Goal: Task Accomplishment & Management: Manage account settings

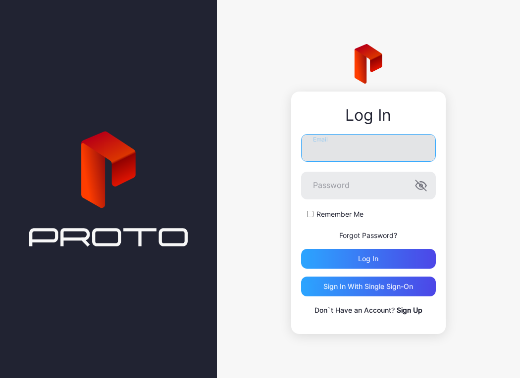
click at [365, 160] on input "Email" at bounding box center [368, 148] width 135 height 28
type input "**********"
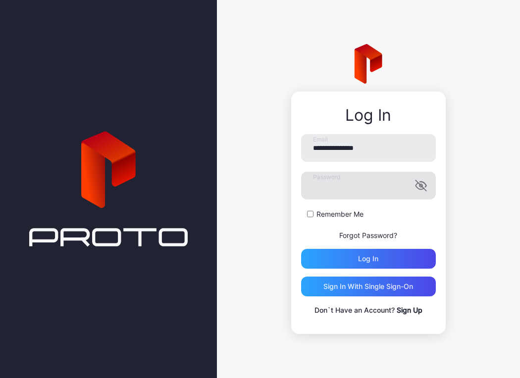
click at [424, 188] on icon "button" at bounding box center [421, 186] width 12 height 12
click at [301, 249] on button "Log in" at bounding box center [368, 259] width 135 height 20
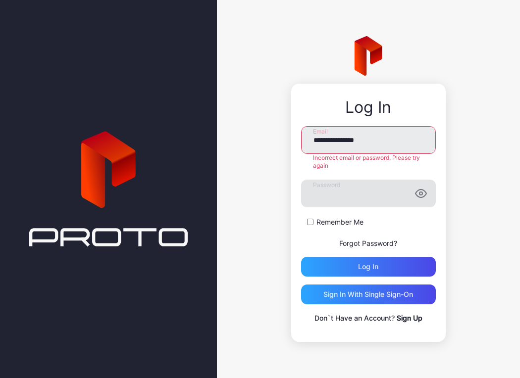
click at [372, 239] on link "Forgot Password?" at bounding box center [368, 243] width 58 height 8
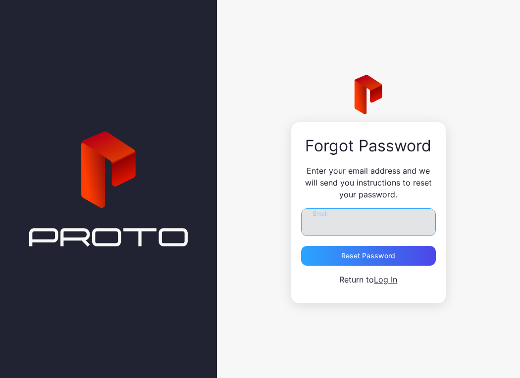
click at [356, 220] on input "Email" at bounding box center [368, 222] width 135 height 28
type input "**********"
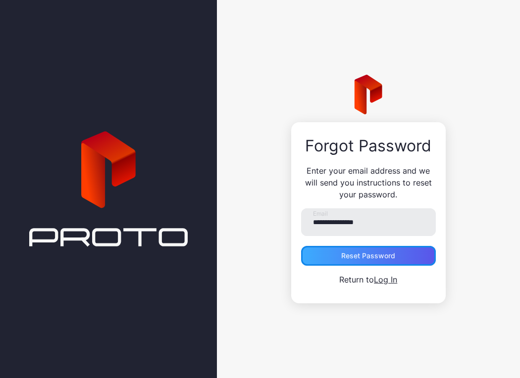
click at [364, 257] on div "Reset Password" at bounding box center [368, 256] width 54 height 8
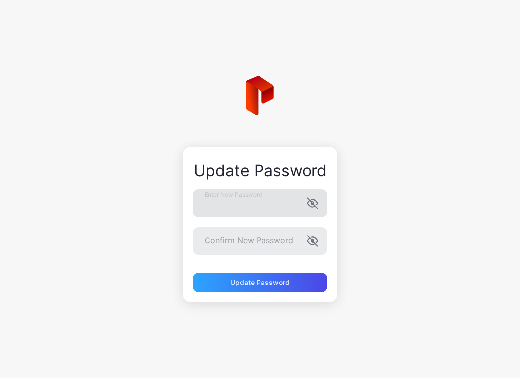
click at [310, 206] on icon "button" at bounding box center [311, 204] width 8 height 6
click at [311, 241] on icon "button" at bounding box center [311, 242] width 8 height 6
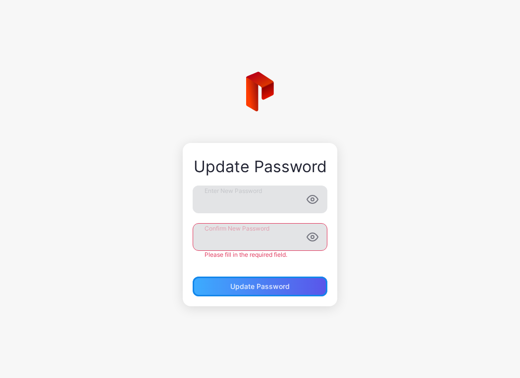
click at [303, 286] on div "Update Password" at bounding box center [260, 287] width 135 height 20
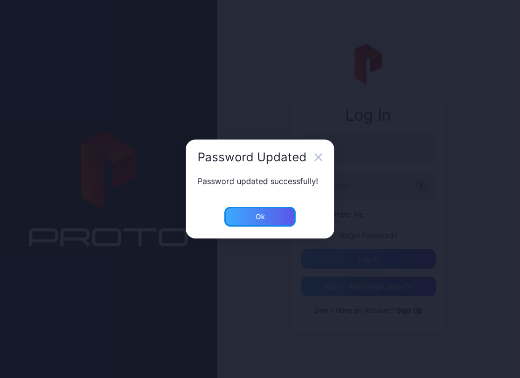
click at [268, 214] on div "Ok" at bounding box center [259, 217] width 71 height 20
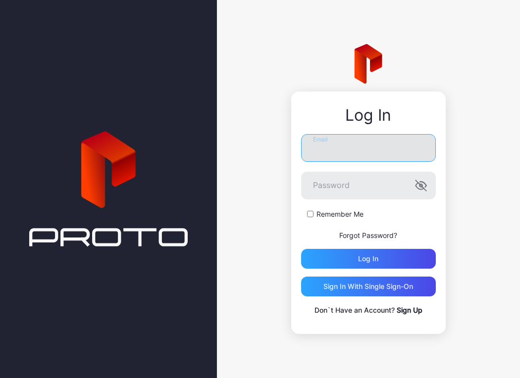
click at [349, 153] on input "Email" at bounding box center [368, 148] width 135 height 28
type input "**********"
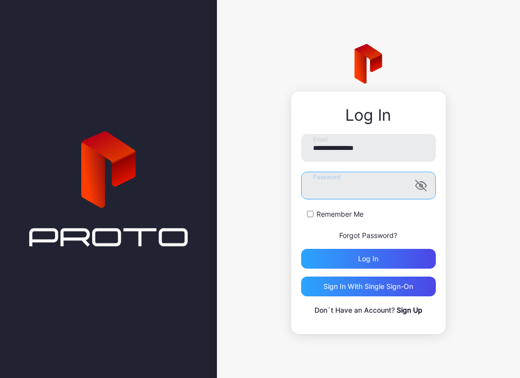
click at [301, 249] on button "Log in" at bounding box center [368, 259] width 135 height 20
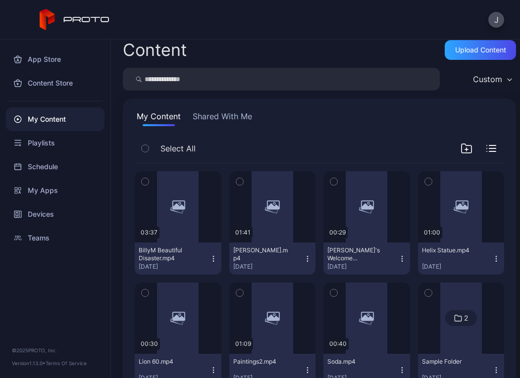
scroll to position [51, 0]
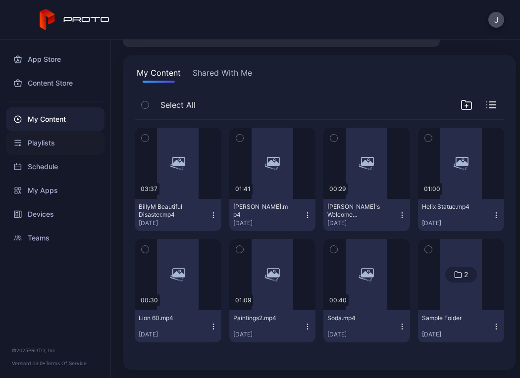
click at [67, 147] on div "Playlists" at bounding box center [55, 143] width 99 height 24
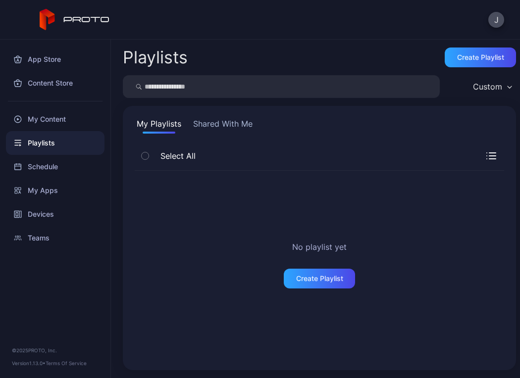
click at [236, 117] on div "My Playlists Shared With Me Select All No playlist yet Create Playlist" at bounding box center [319, 238] width 393 height 264
click at [233, 123] on button "Shared With Me" at bounding box center [222, 126] width 63 height 16
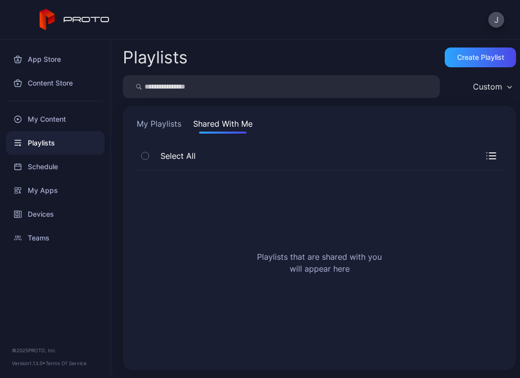
click at [151, 125] on button "My Playlists" at bounding box center [159, 126] width 49 height 16
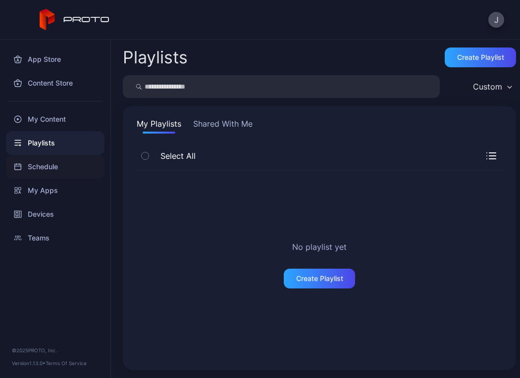
click at [71, 168] on div "Schedule" at bounding box center [55, 167] width 99 height 24
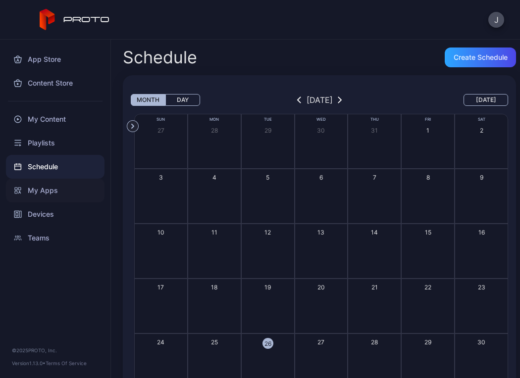
click at [68, 190] on div "My Apps" at bounding box center [55, 191] width 99 height 24
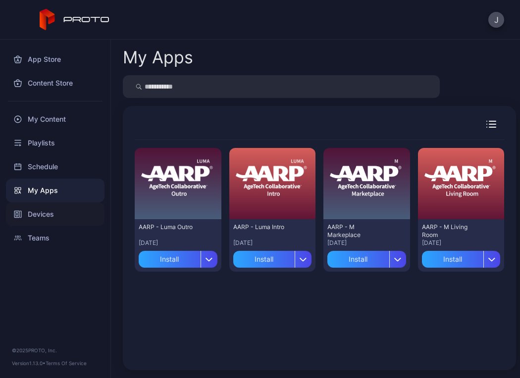
click at [66, 213] on div "Devices" at bounding box center [55, 215] width 99 height 24
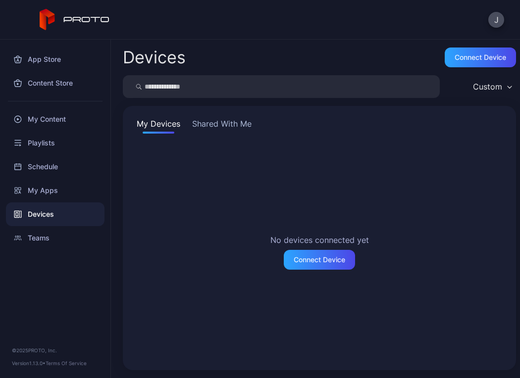
click at [215, 115] on div "My Devices Shared With Me No devices connected yet Connect Device" at bounding box center [319, 238] width 393 height 264
click at [213, 122] on button "Shared With Me" at bounding box center [221, 126] width 63 height 16
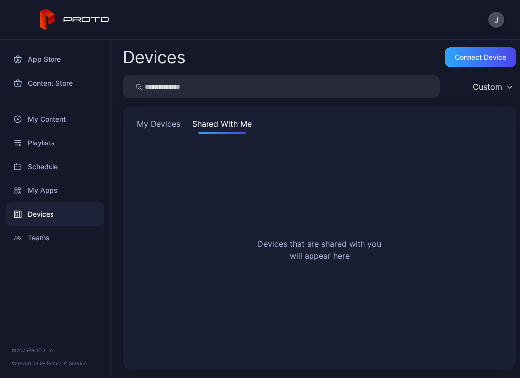
click at [158, 123] on button "My Devices" at bounding box center [159, 126] width 48 height 16
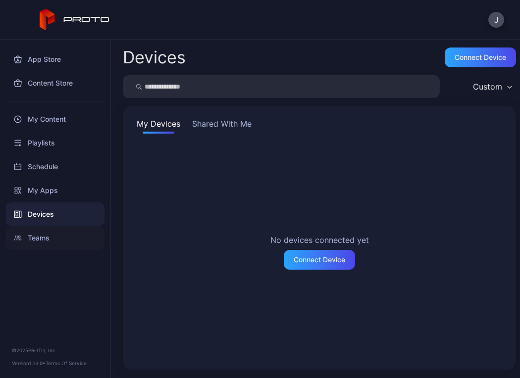
click at [53, 239] on div "Teams" at bounding box center [55, 238] width 99 height 24
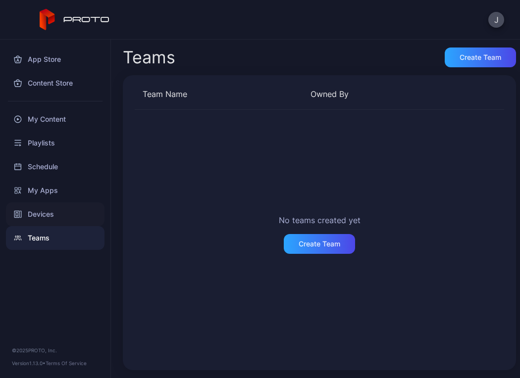
click at [57, 220] on div "Devices" at bounding box center [55, 215] width 99 height 24
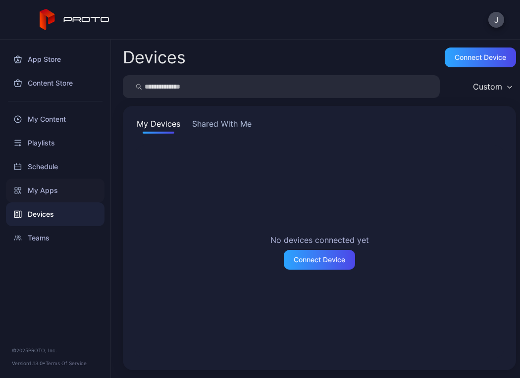
click at [70, 193] on div "My Apps" at bounding box center [55, 191] width 99 height 24
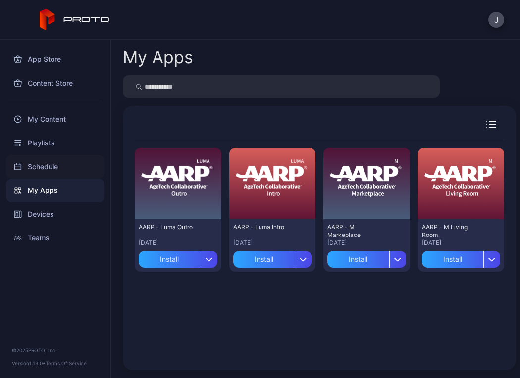
click at [71, 172] on div "Schedule" at bounding box center [55, 167] width 99 height 24
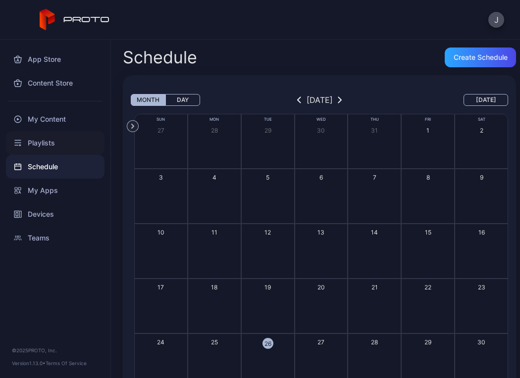
click at [74, 148] on div "Playlists" at bounding box center [55, 143] width 99 height 24
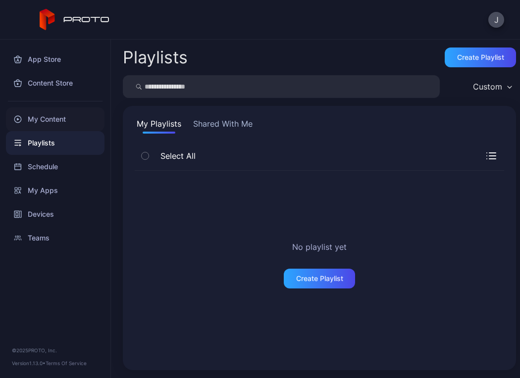
click at [76, 124] on div "My Content" at bounding box center [55, 119] width 99 height 24
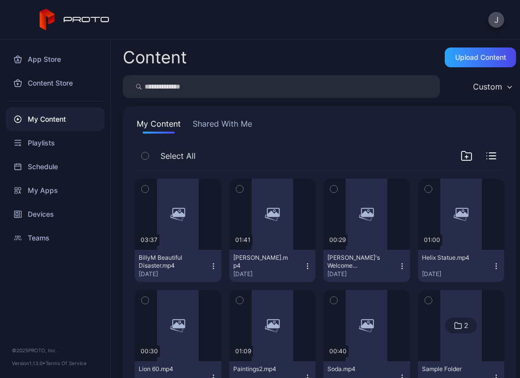
click at [210, 131] on button "Shared With Me" at bounding box center [222, 126] width 63 height 16
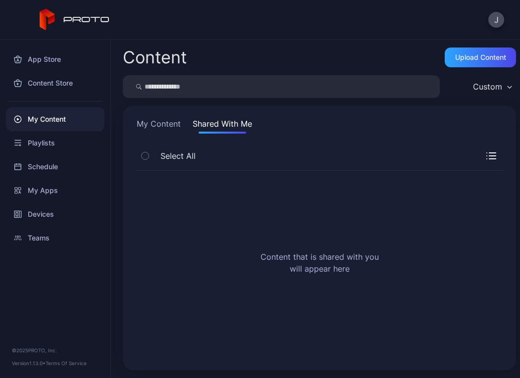
click at [159, 130] on button "My Content" at bounding box center [159, 126] width 48 height 16
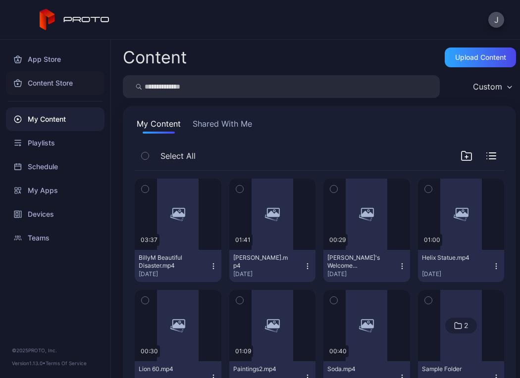
click at [59, 91] on div "Content Store" at bounding box center [55, 83] width 99 height 24
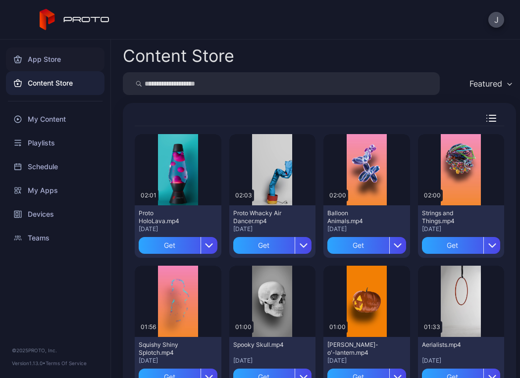
click at [59, 64] on div "App Store" at bounding box center [55, 60] width 99 height 24
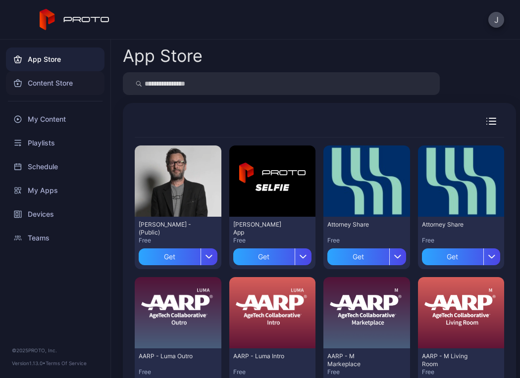
click at [61, 88] on div "Content Store" at bounding box center [55, 83] width 99 height 24
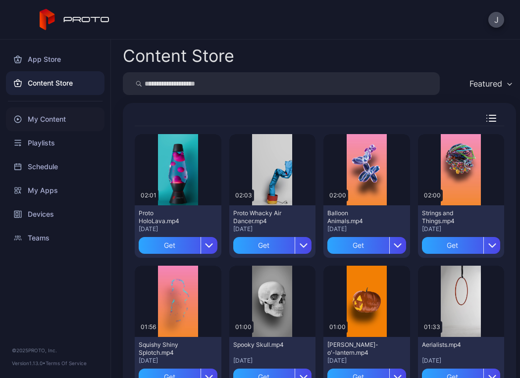
click at [61, 122] on div "My Content" at bounding box center [55, 119] width 99 height 24
